Goal: Navigation & Orientation: Find specific page/section

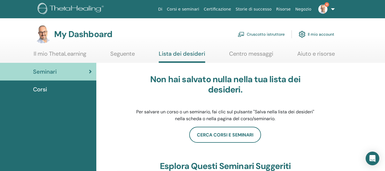
click at [81, 7] on img at bounding box center [72, 9] width 68 height 13
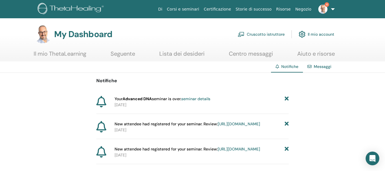
click at [287, 100] on icon at bounding box center [287, 99] width 4 height 6
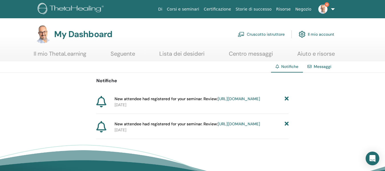
click at [287, 100] on icon at bounding box center [287, 99] width 4 height 6
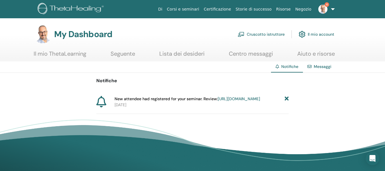
click at [287, 100] on icon at bounding box center [287, 99] width 4 height 6
